Goal: Find specific page/section: Find specific page/section

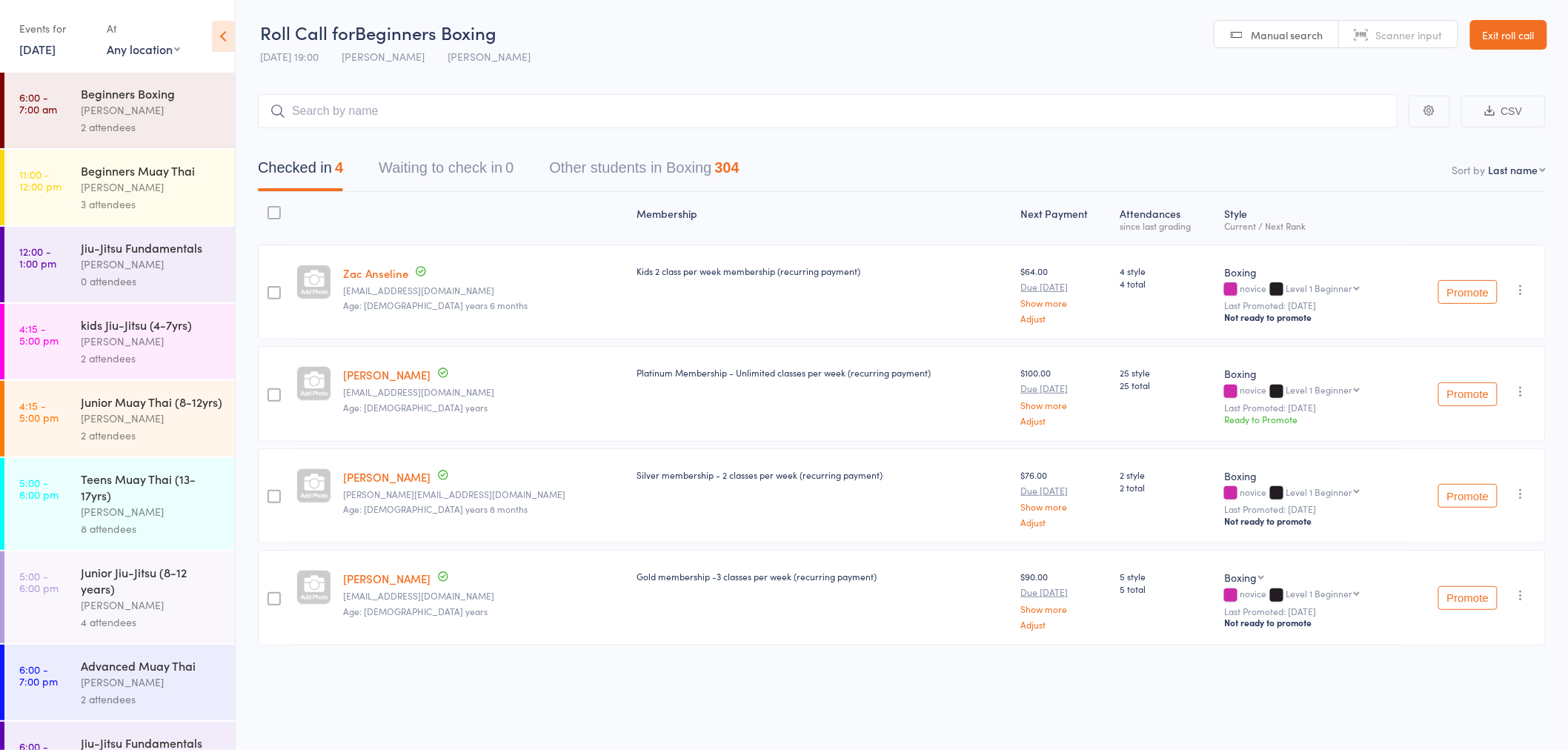
click at [1506, 33] on link "Exit roll call" at bounding box center [1509, 34] width 77 height 30
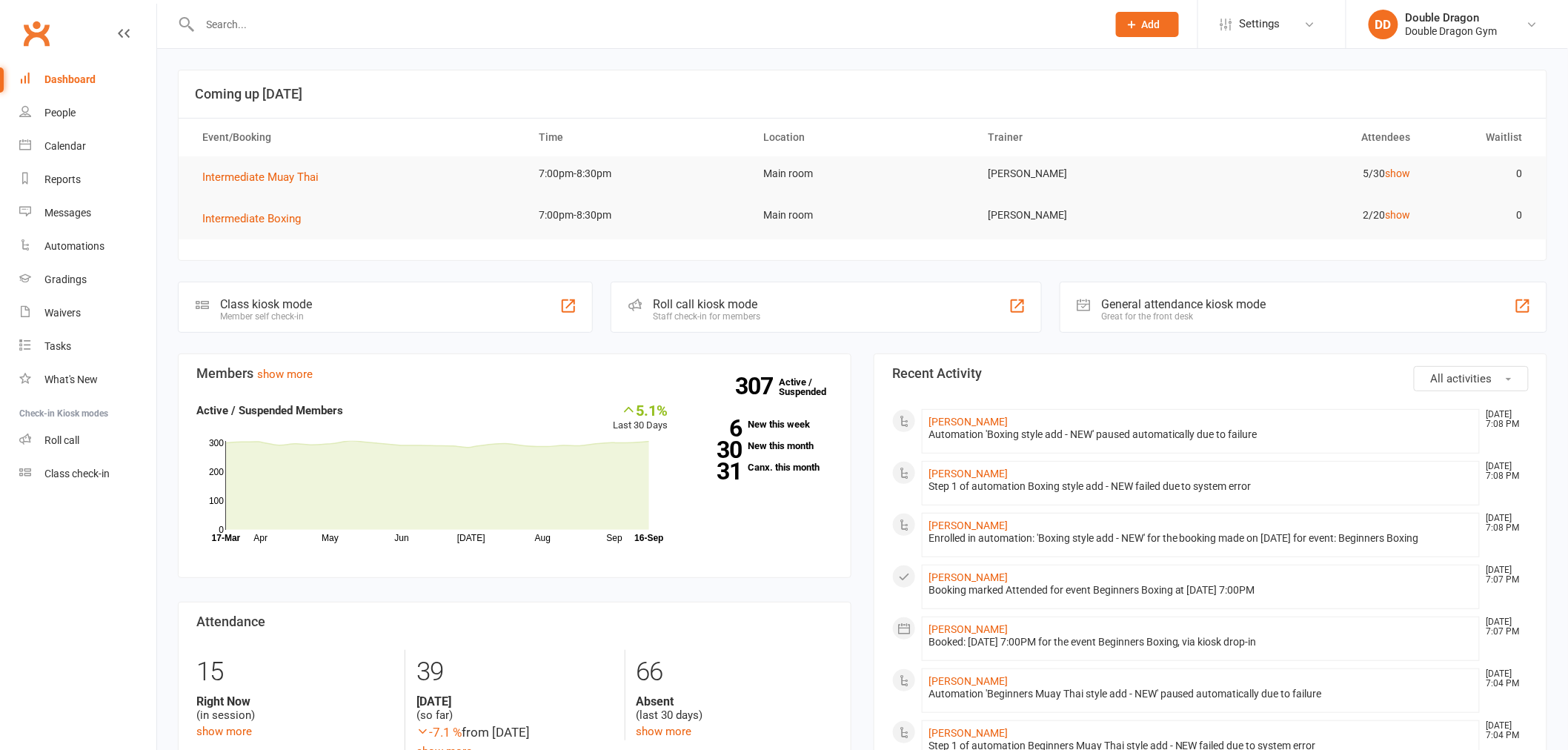
click at [335, 17] on input "text" at bounding box center [646, 24] width 901 height 21
click at [1484, 375] on span "All activities" at bounding box center [1462, 379] width 62 height 14
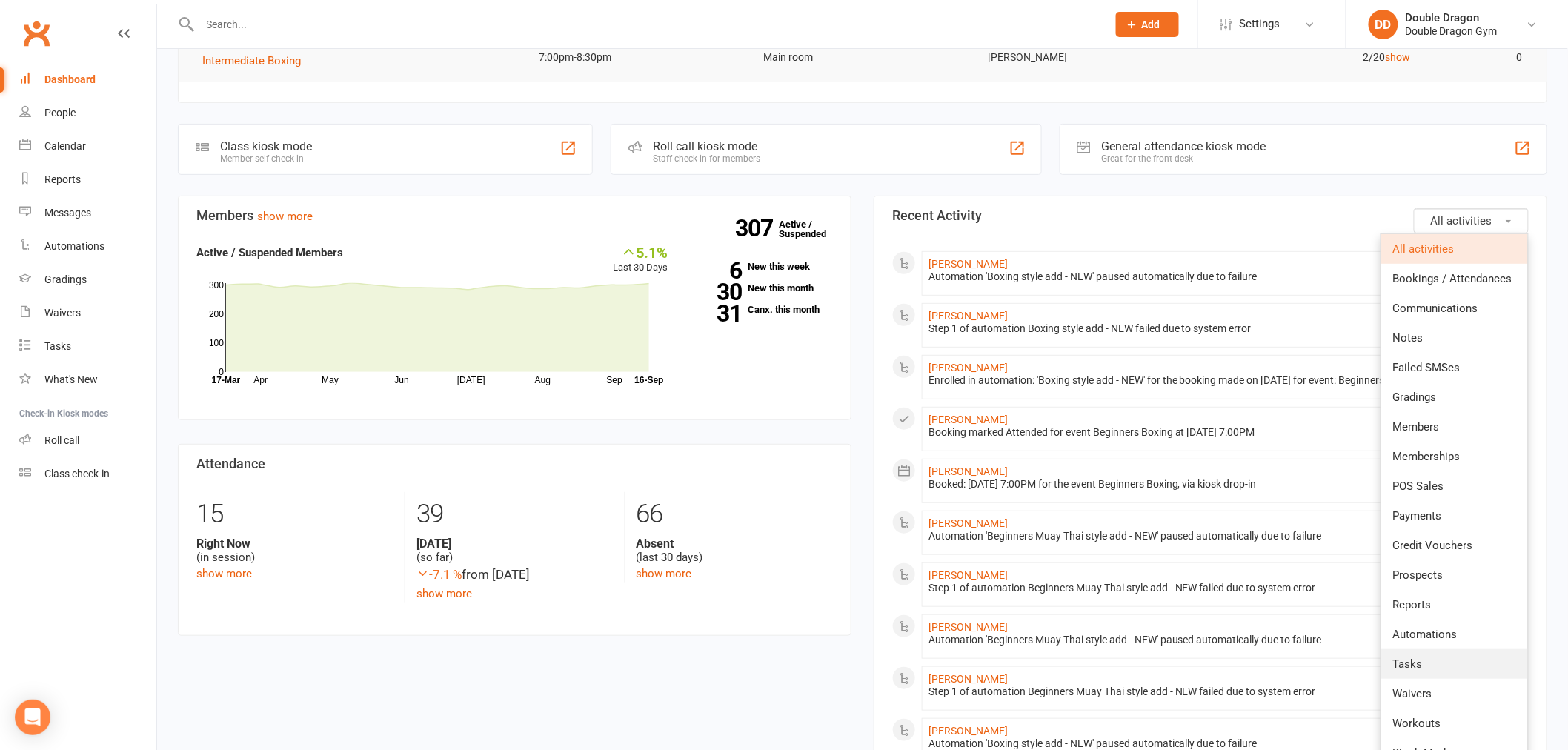
scroll to position [164, 0]
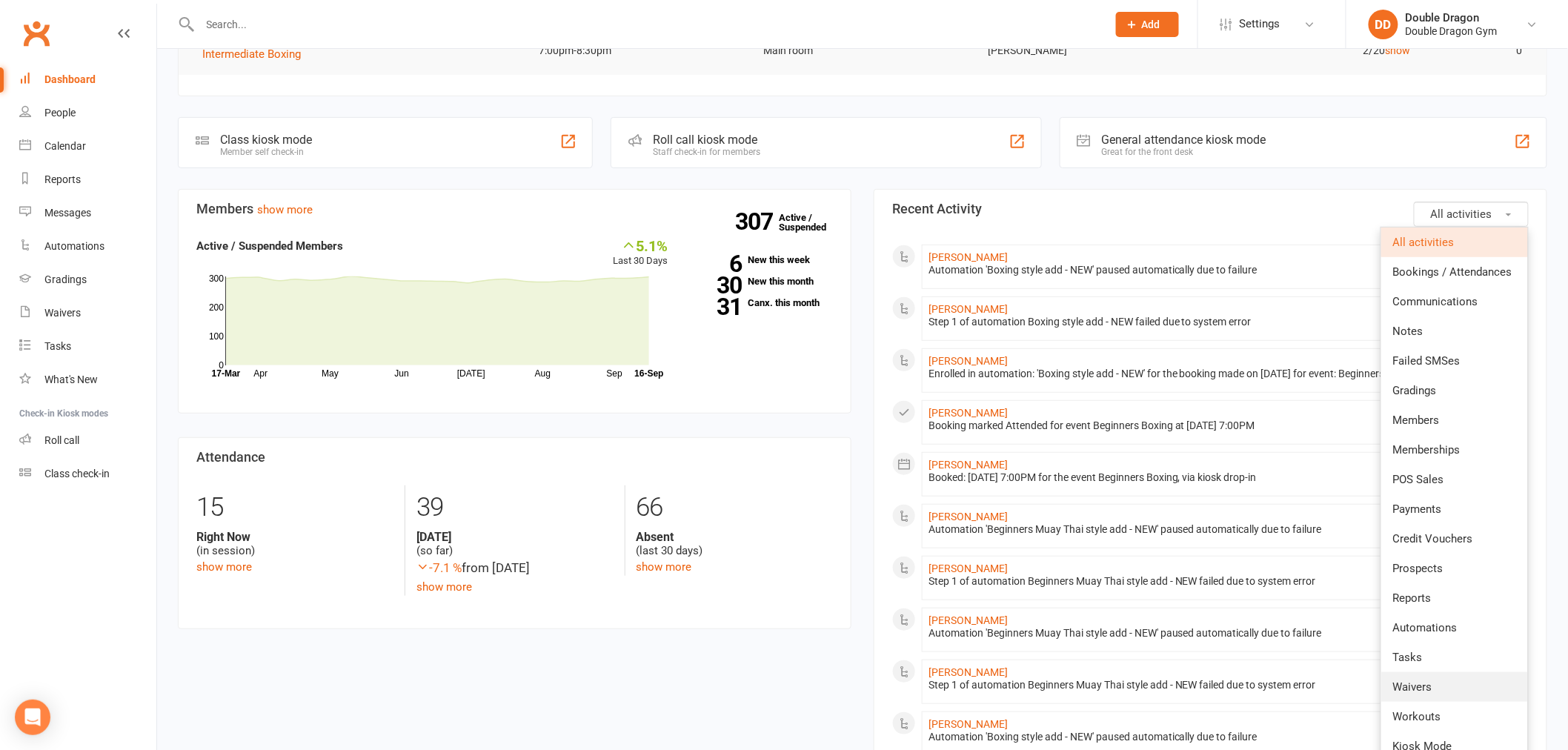
click at [1435, 688] on link "Waivers" at bounding box center [1454, 687] width 146 height 30
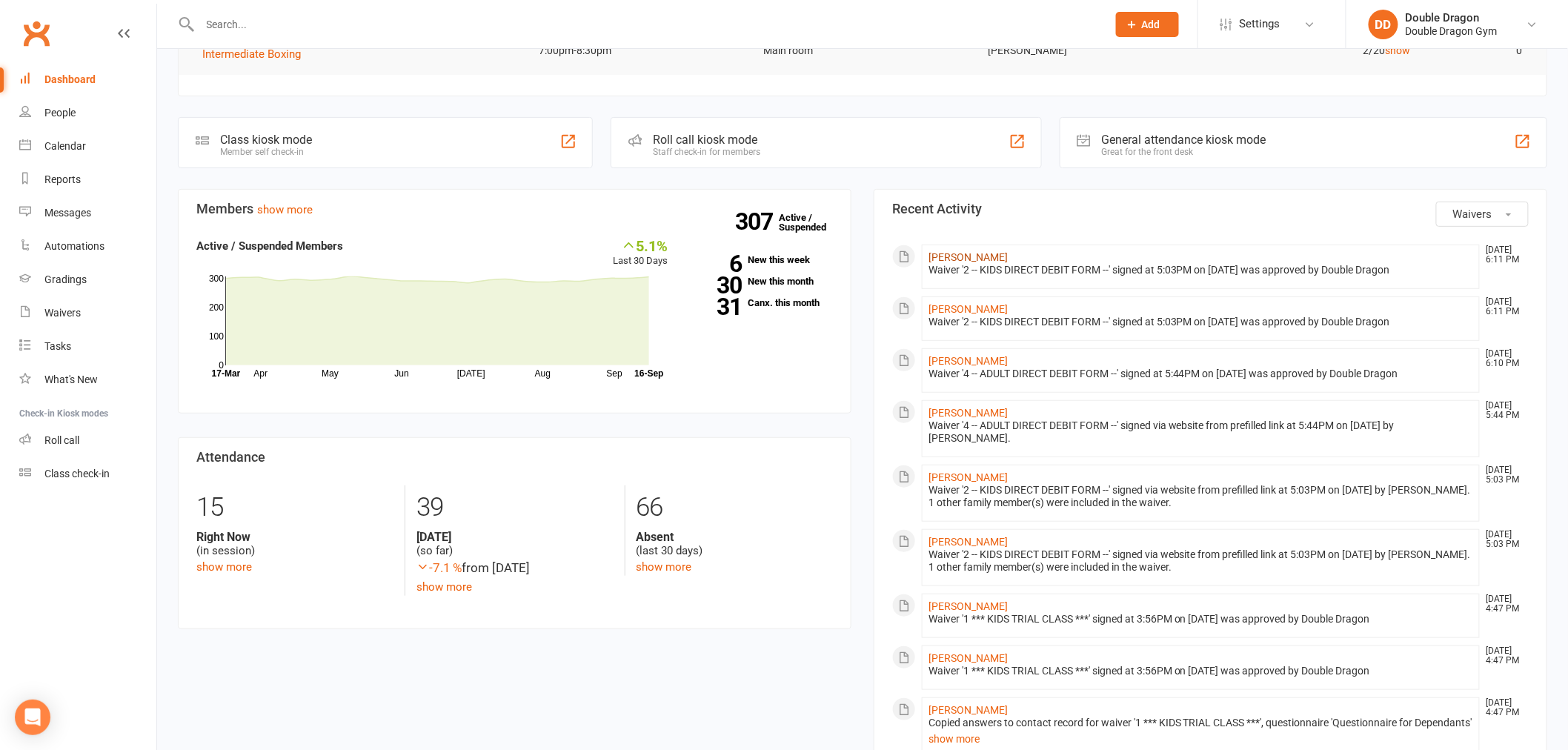
click at [957, 254] on link "[PERSON_NAME]" at bounding box center [968, 258] width 80 height 12
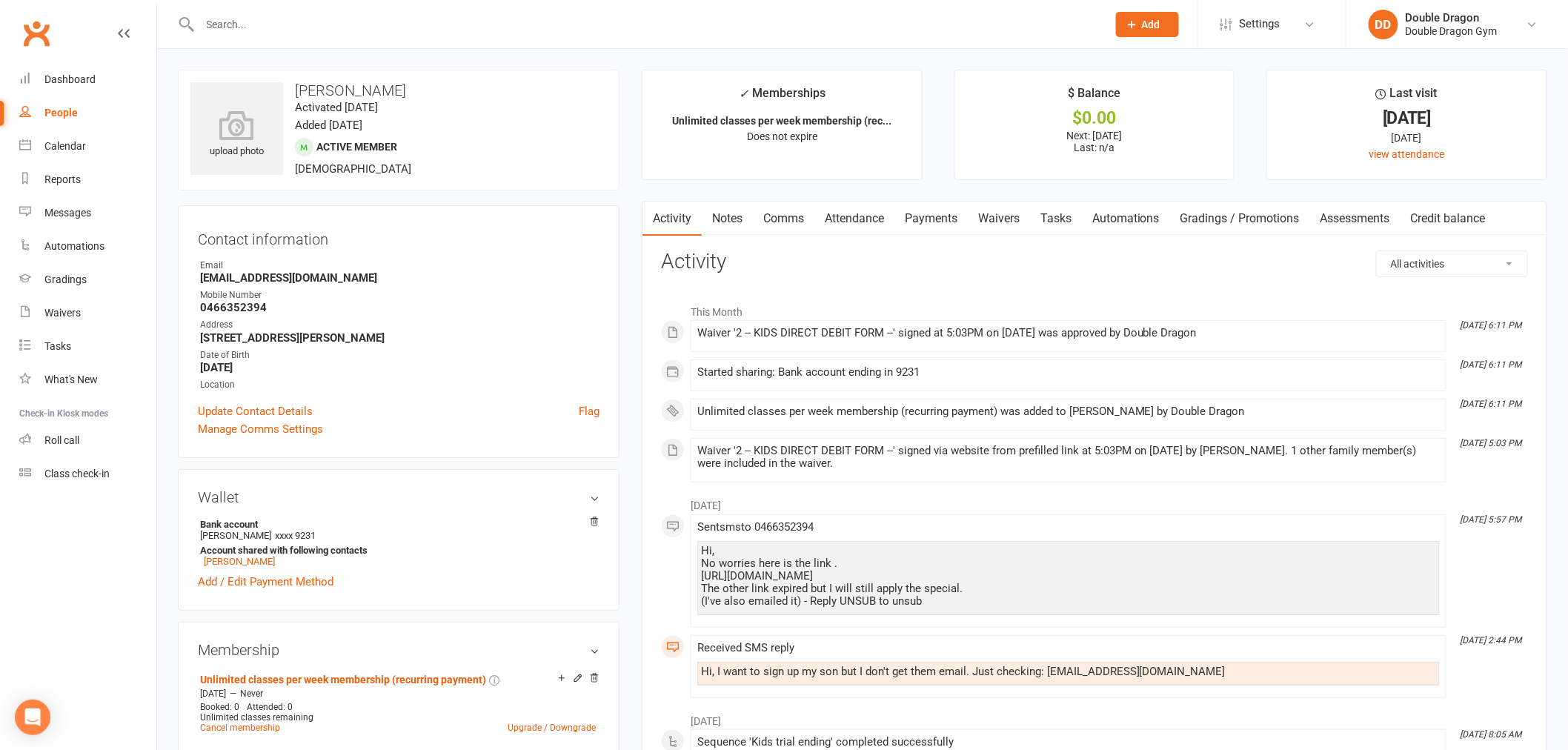
click at [917, 215] on link "Payments" at bounding box center [931, 219] width 74 height 34
